Goal: Task Accomplishment & Management: Complete application form

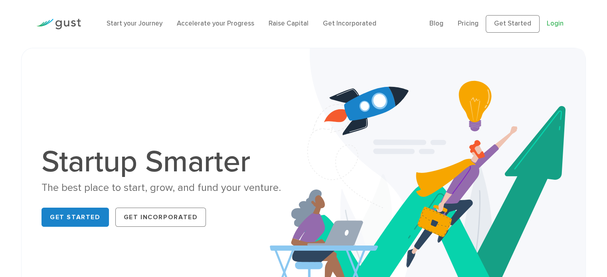
click at [559, 25] on link "Login" at bounding box center [554, 24] width 17 height 8
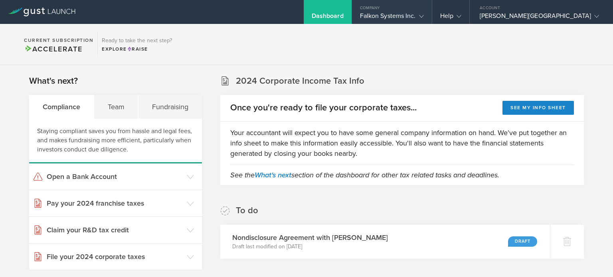
click at [432, 17] on div "Falkon Systems Inc." at bounding box center [392, 18] width 80 height 12
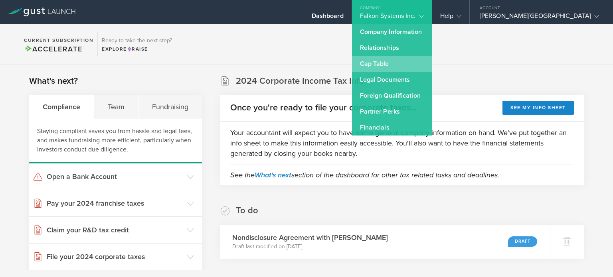
click at [424, 62] on link "Cap Table" at bounding box center [392, 64] width 80 height 16
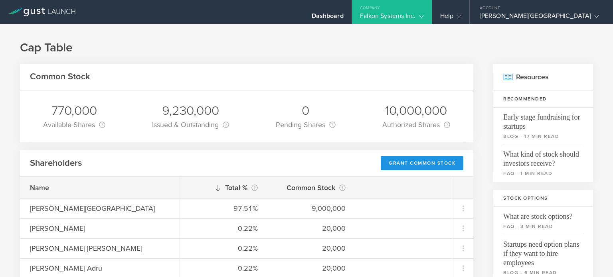
click at [445, 162] on div "Grant Common Stock" at bounding box center [421, 163] width 83 height 14
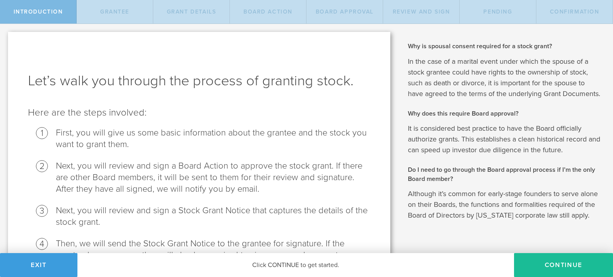
scroll to position [104, 0]
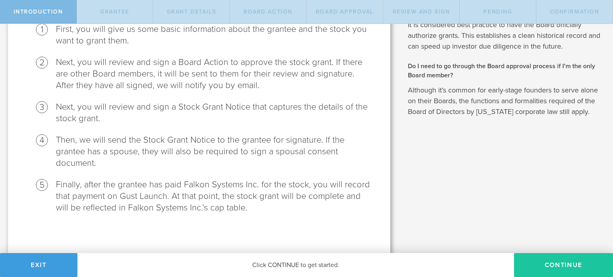
click at [570, 267] on button "Continue" at bounding box center [563, 265] width 99 height 24
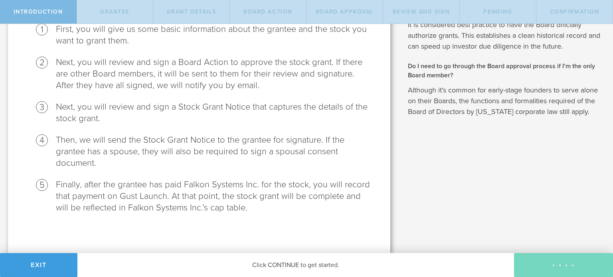
scroll to position [0, 0]
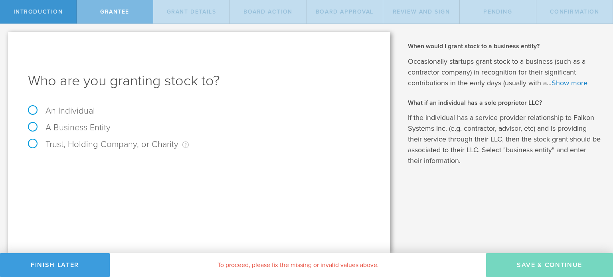
click at [34, 111] on label "An Individual" at bounding box center [61, 111] width 67 height 10
click at [5, 37] on input "An Individual" at bounding box center [2, 30] width 5 height 13
radio input "true"
click at [190, 165] on input "text" at bounding box center [229, 167] width 282 height 12
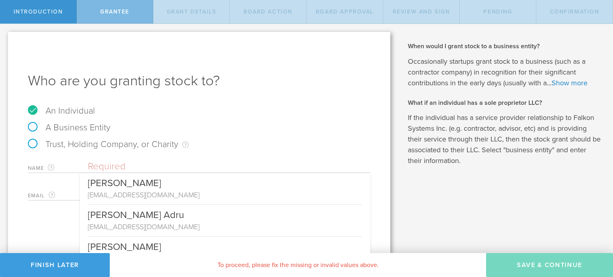
paste input "patnanayeswanth@gmail.com"
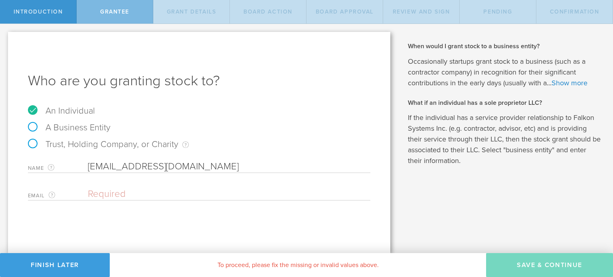
type input "patnanayeswanth@gmail.com"
click at [176, 186] on div "Email The email address of the person that you are granting stock to. Please en…" at bounding box center [199, 192] width 342 height 16
click at [169, 190] on input "email" at bounding box center [227, 194] width 278 height 12
paste input "[EMAIL_ADDRESS][DOMAIN_NAME]"
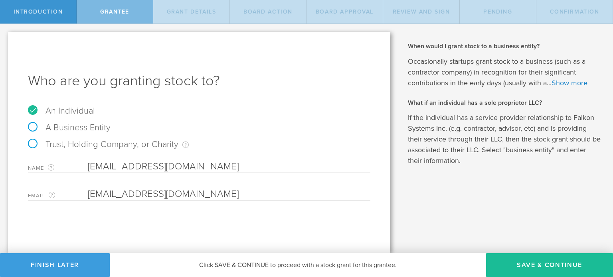
type input "[EMAIL_ADDRESS][DOMAIN_NAME]"
drag, startPoint x: 222, startPoint y: 162, endPoint x: 35, endPoint y: 132, distance: 189.8
click at [35, 132] on form "An Individual A Business Entity Trust, Holding Company, or Charity An individua…" at bounding box center [199, 153] width 342 height 94
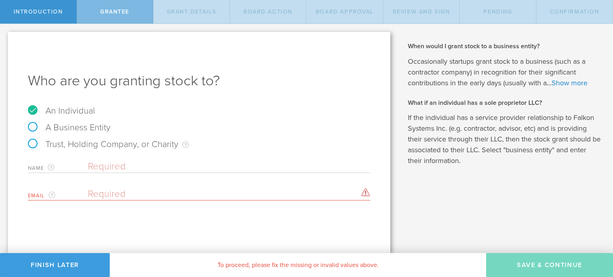
click at [182, 166] on input "text" at bounding box center [229, 167] width 282 height 12
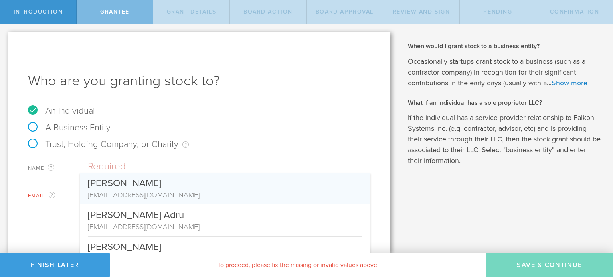
paste input "[PERSON_NAME]"
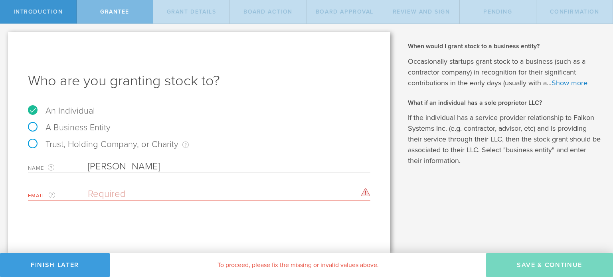
type input "[PERSON_NAME]"
click at [182, 181] on div "Name The first and last name of the person that you are granting stock to. Yesw…" at bounding box center [199, 179] width 342 height 44
click at [175, 194] on input "email" at bounding box center [227, 194] width 278 height 12
click at [133, 188] on div "Email The email address of the person that you are granting stock to. Please en…" at bounding box center [199, 192] width 342 height 16
click at [129, 195] on input "email" at bounding box center [227, 194] width 278 height 12
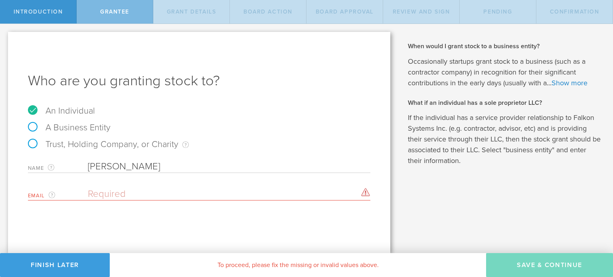
paste input "[EMAIL_ADDRESS][DOMAIN_NAME]"
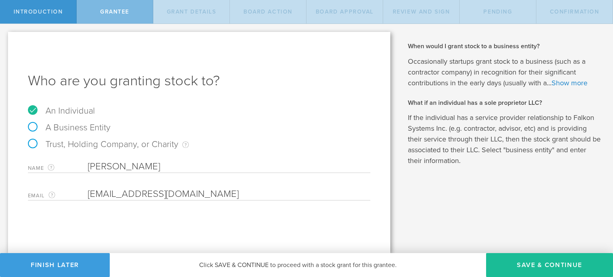
type input "[EMAIL_ADDRESS][DOMAIN_NAME]"
click at [203, 220] on div "Who are you granting stock to? An Individual A Business Entity Trust, Holding C…" at bounding box center [199, 142] width 382 height 221
click at [542, 260] on button "Save & Continue" at bounding box center [549, 265] width 127 height 24
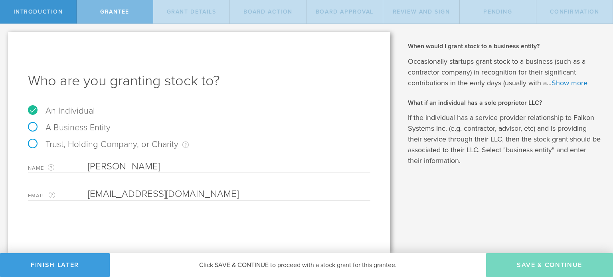
type input "48"
type input "12"
select select "none"
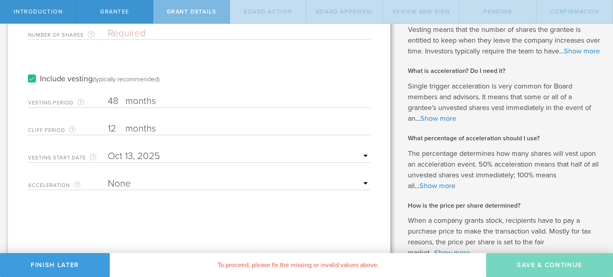
scroll to position [115, 0]
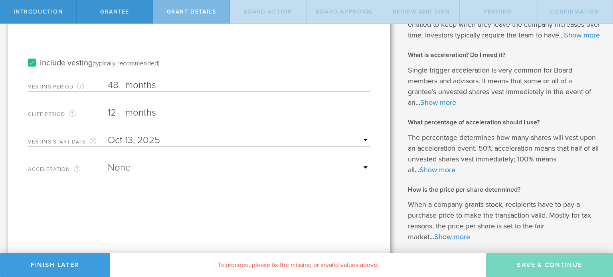
drag, startPoint x: 120, startPoint y: 86, endPoint x: 103, endPoint y: 86, distance: 16.8
click at [103, 86] on div "Vesting Period The total number of months until vesting is complete. 48 months …" at bounding box center [199, 83] width 342 height 16
type input "36"
click at [148, 208] on div "Tell us the stock grant details. You have 770,000 available shares Available sh…" at bounding box center [199, 103] width 382 height 372
click at [342, 166] on select "None Single Trigger Double Trigger" at bounding box center [239, 168] width 262 height 12
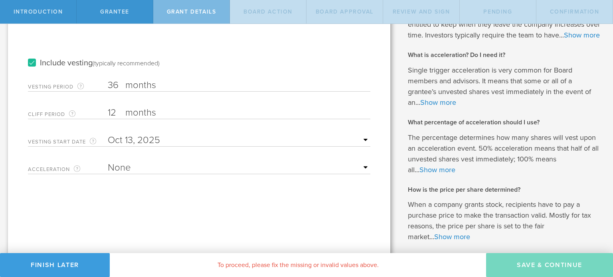
click at [342, 166] on select "None Single Trigger Double Trigger" at bounding box center [239, 168] width 262 height 12
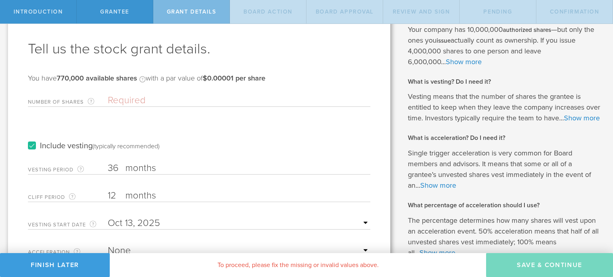
scroll to position [31, 0]
click at [201, 102] on input "Number of Shares The total amount of stock the company is granting to this reci…" at bounding box center [239, 102] width 262 height 12
type input "20,000"
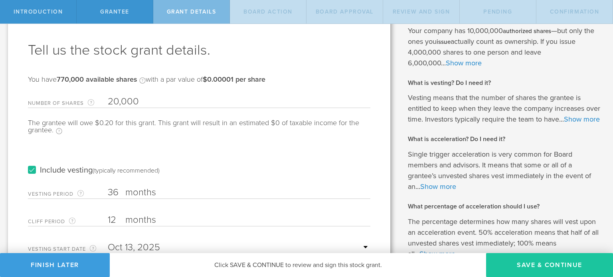
click at [549, 268] on button "Save & Continue" at bounding box center [549, 265] width 127 height 24
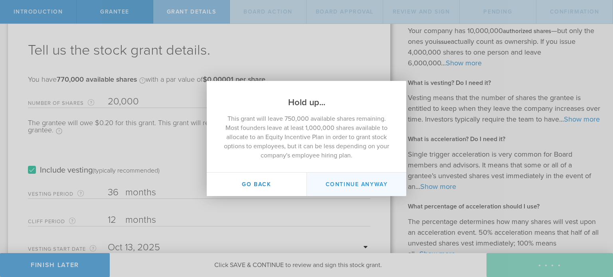
click at [361, 186] on button "Continue Anyway" at bounding box center [356, 185] width 100 height 24
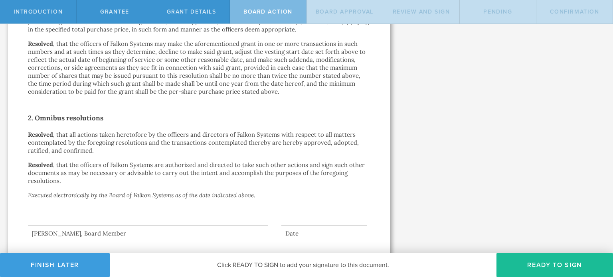
scroll to position [507, 0]
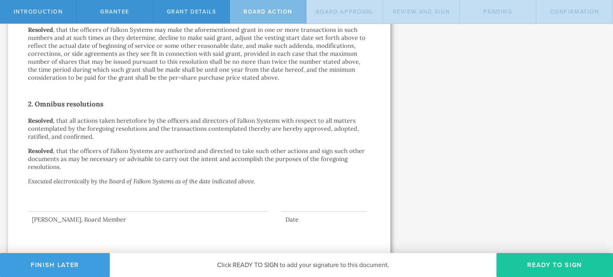
click at [529, 271] on button "Ready to Sign" at bounding box center [554, 265] width 116 height 24
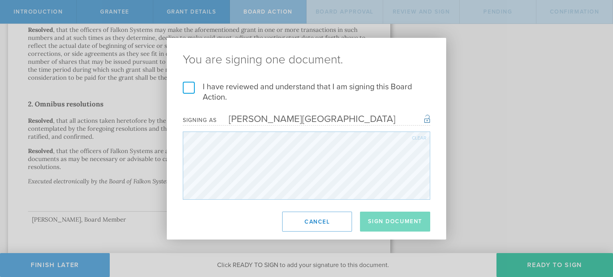
click at [193, 92] on label "I have reviewed and understand that I am signing this Board Action." at bounding box center [306, 92] width 247 height 21
click at [0, 0] on input "I have reviewed and understand that I am signing this Board Action." at bounding box center [0, 0] width 0 height 0
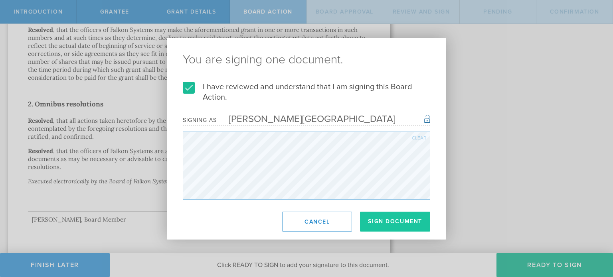
click at [371, 222] on button "Sign Document" at bounding box center [395, 222] width 70 height 20
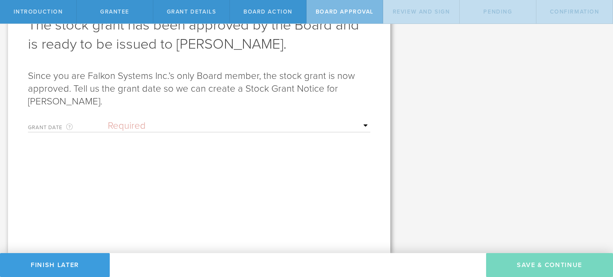
scroll to position [0, 0]
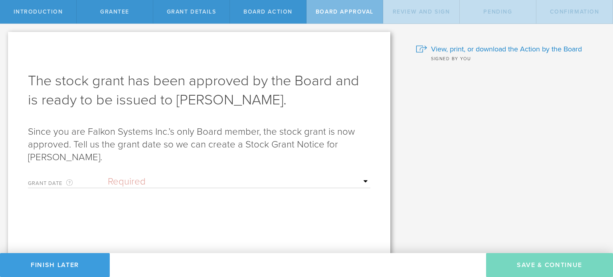
click at [467, 88] on div "Why is spousal consent required for a stock grant? In the case of a marital eve…" at bounding box center [505, 166] width 215 height 285
click at [349, 187] on select "Required Upon grantee's signature A specific date" at bounding box center [239, 182] width 262 height 12
select select "uponGranteeSignature"
click at [108, 176] on select "Required Upon grantee's signature A specific date" at bounding box center [239, 182] width 262 height 12
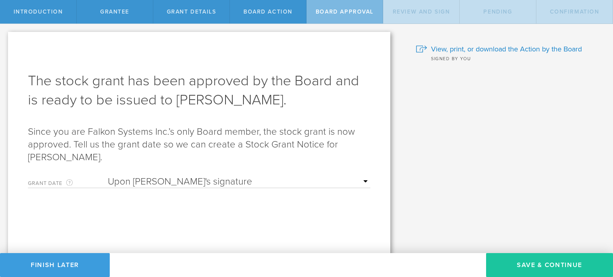
click at [583, 266] on button "Save & Continue" at bounding box center [549, 265] width 127 height 24
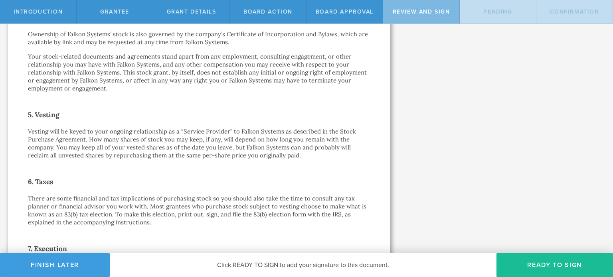
scroll to position [596, 0]
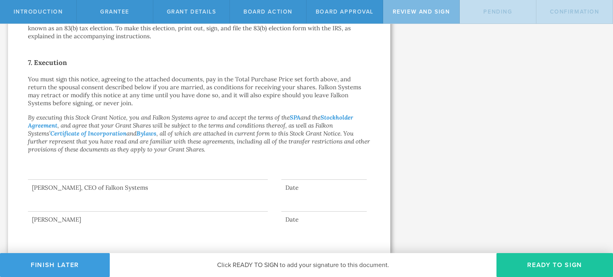
click at [531, 270] on button "Ready to Sign" at bounding box center [554, 265] width 116 height 24
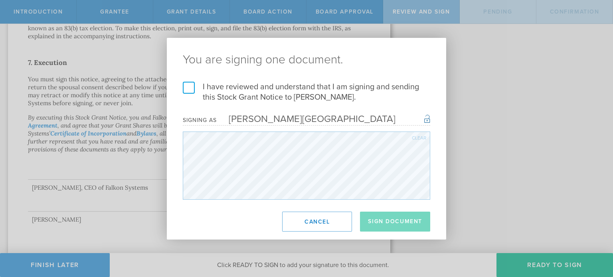
click at [189, 93] on label "I have reviewed and understand that I am signing and sending this Stock Grant N…" at bounding box center [306, 92] width 247 height 21
click at [0, 0] on input "I have reviewed and understand that I am signing and sending this Stock Grant N…" at bounding box center [0, 0] width 0 height 0
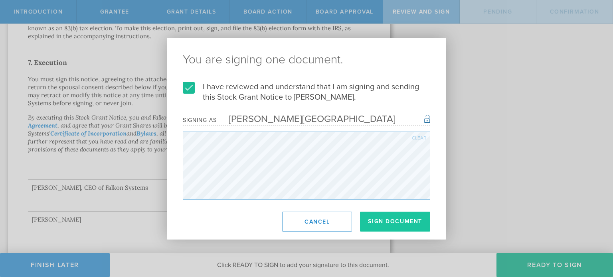
click at [364, 223] on button "Sign Document" at bounding box center [395, 222] width 70 height 20
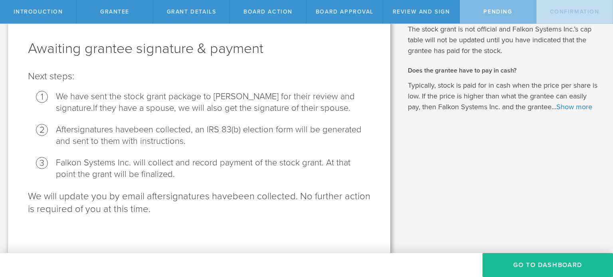
scroll to position [0, 0]
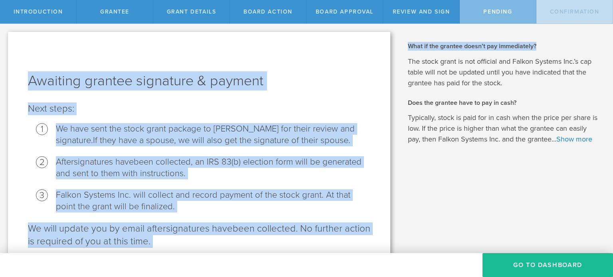
drag, startPoint x: 612, startPoint y: 9, endPoint x: 612, endPoint y: 40, distance: 31.1
click at [612, 24] on div "Introduction Grantee Grant Details Board Action Board Approval Review and Sign …" at bounding box center [306, 12] width 613 height 24
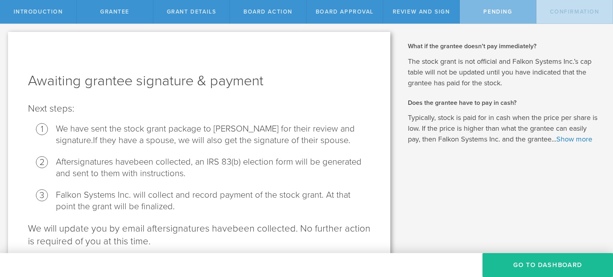
click at [582, 86] on p "The stock grant is not official and Falkon Systems Inc.’s cap table will not be…" at bounding box center [504, 72] width 193 height 32
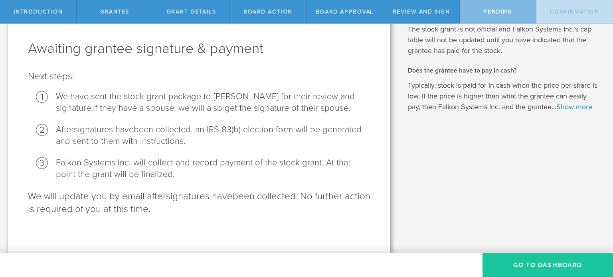
click at [544, 270] on button "Go To Dashboard" at bounding box center [547, 265] width 130 height 24
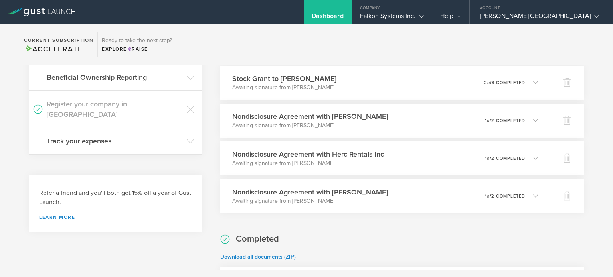
scroll to position [229, 0]
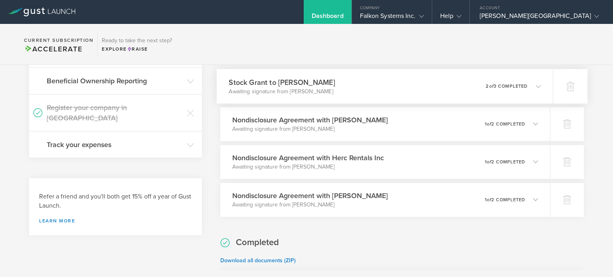
click at [534, 87] on div "Stock Grant to [PERSON_NAME] Awaiting signature from [PERSON_NAME] 0 undelivera…" at bounding box center [385, 86] width 336 height 35
